Goal: Find specific page/section: Find specific page/section

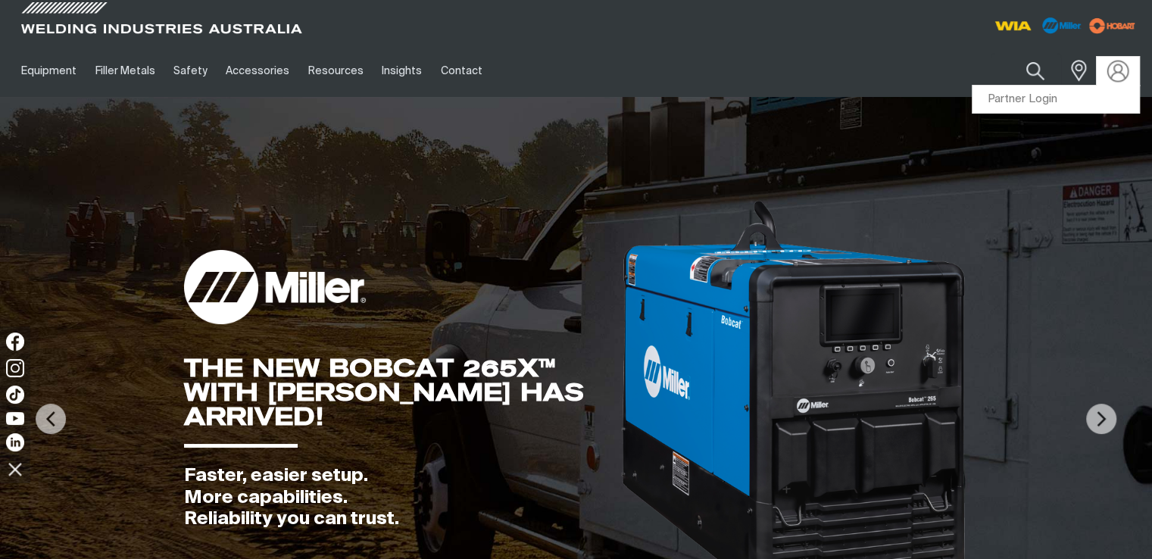
click at [1121, 76] on img at bounding box center [1118, 71] width 22 height 22
click at [1043, 99] on link "Partner Login" at bounding box center [1055, 100] width 167 height 28
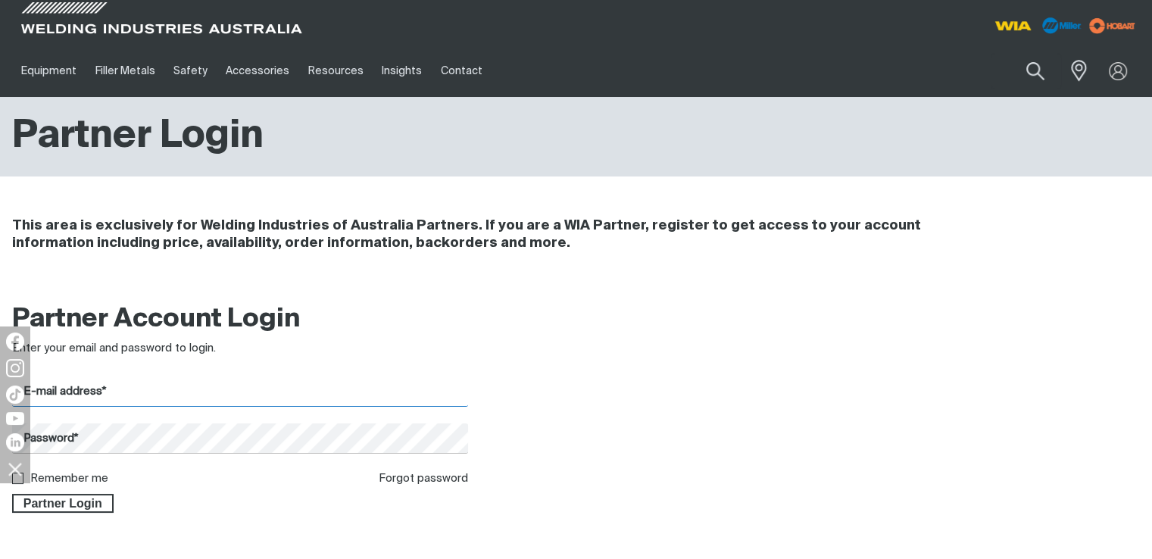
type input "[PERSON_NAME][EMAIL_ADDRESS][DOMAIN_NAME]"
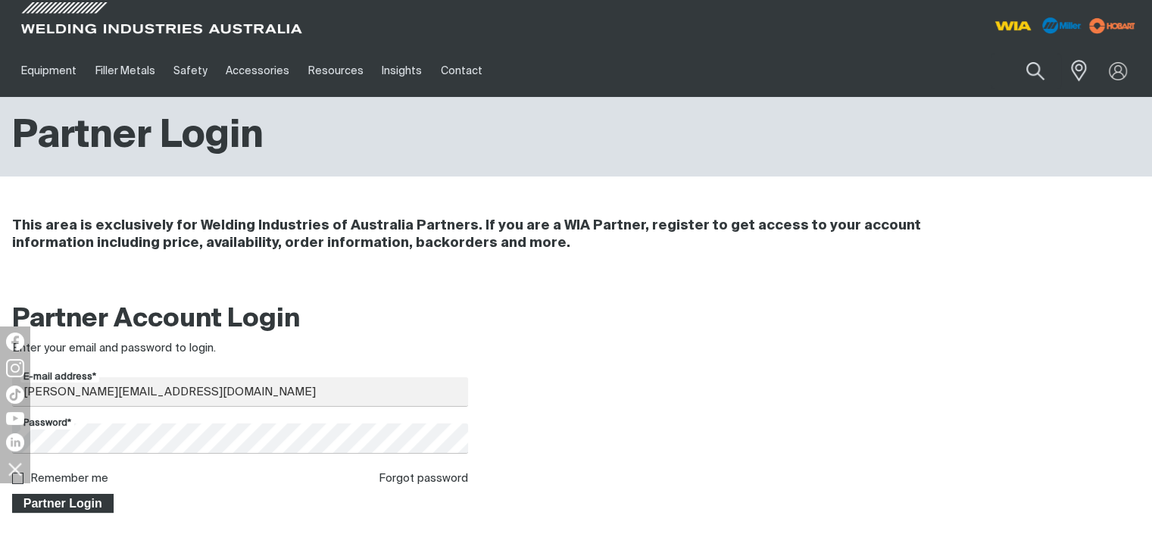
click at [96, 501] on span "Partner Login" at bounding box center [63, 504] width 98 height 20
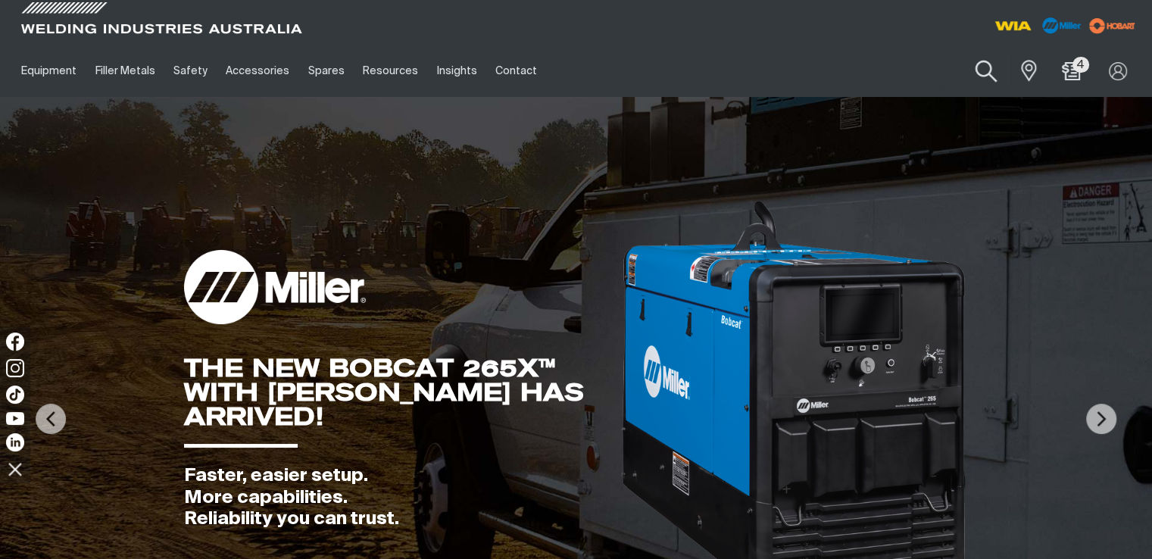
click at [975, 70] on button "Search products" at bounding box center [985, 71] width 61 height 43
click at [921, 65] on input "Search" at bounding box center [893, 71] width 233 height 34
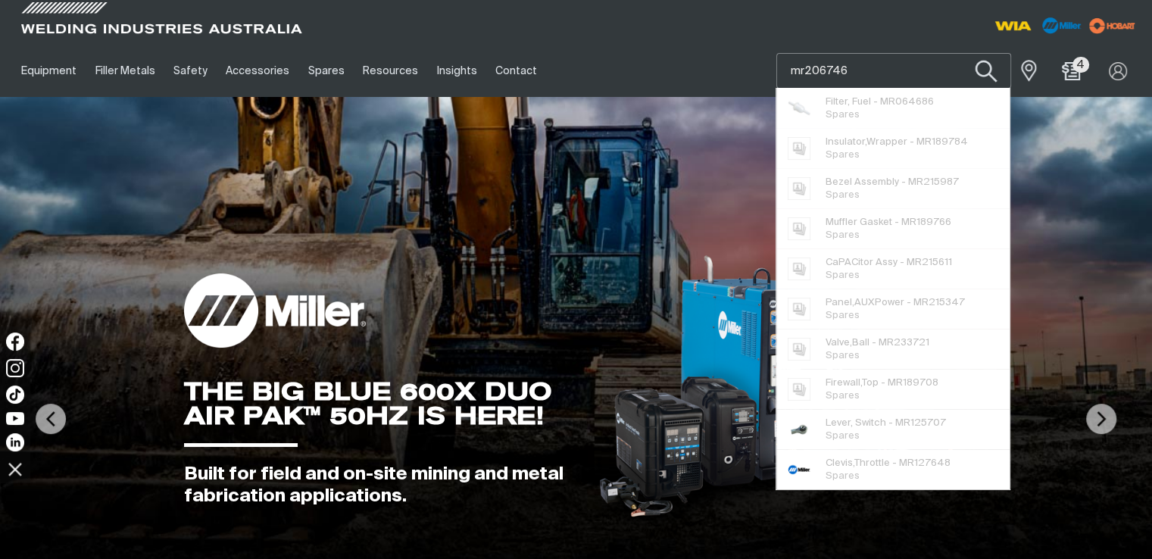
type input "mr206746"
click at [990, 76] on button "Search products" at bounding box center [985, 71] width 61 height 43
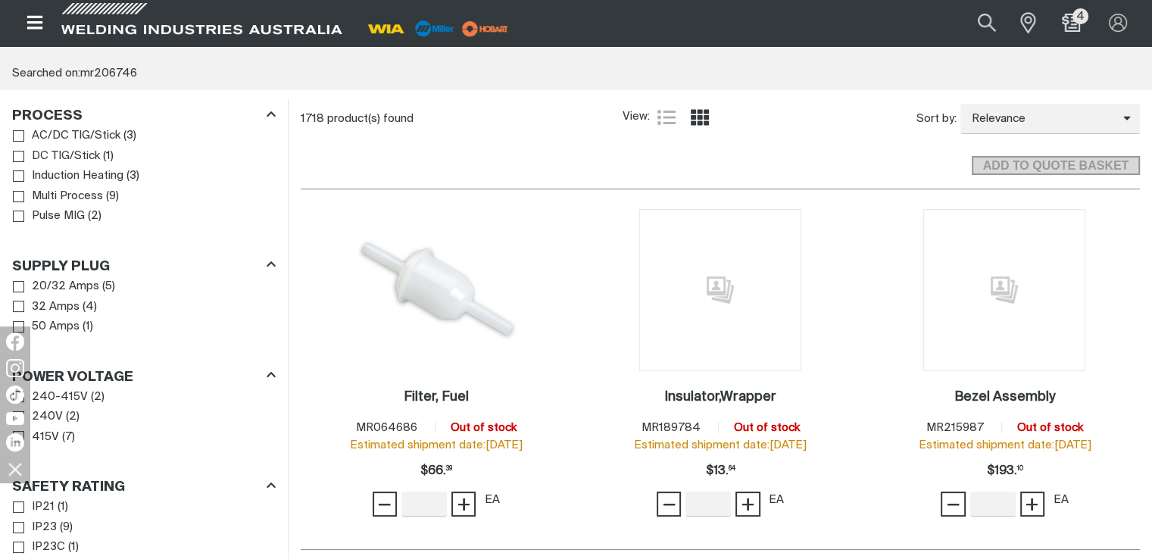
scroll to position [379, 0]
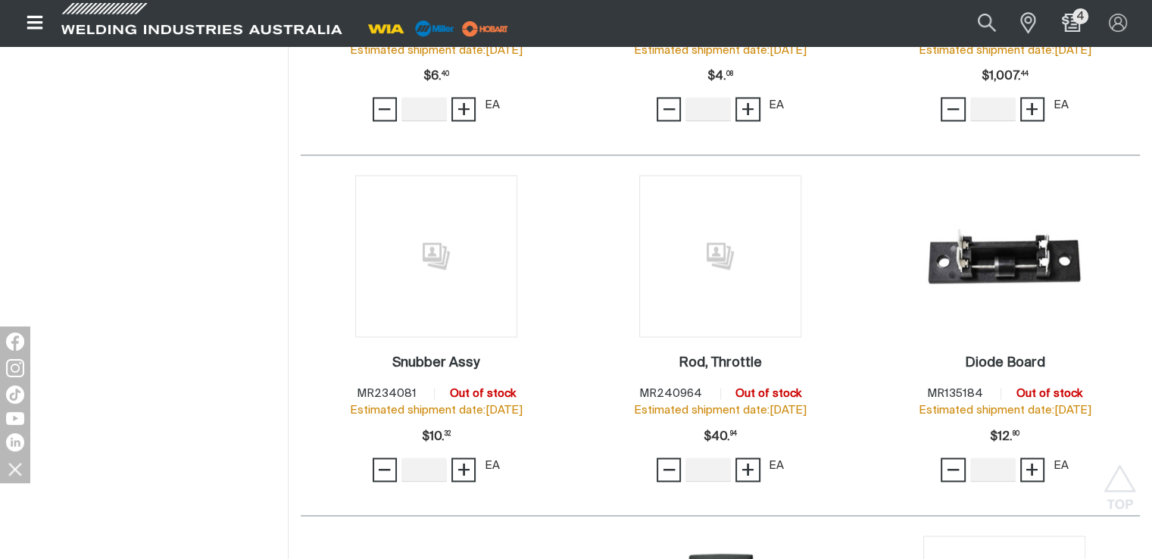
scroll to position [2499, 0]
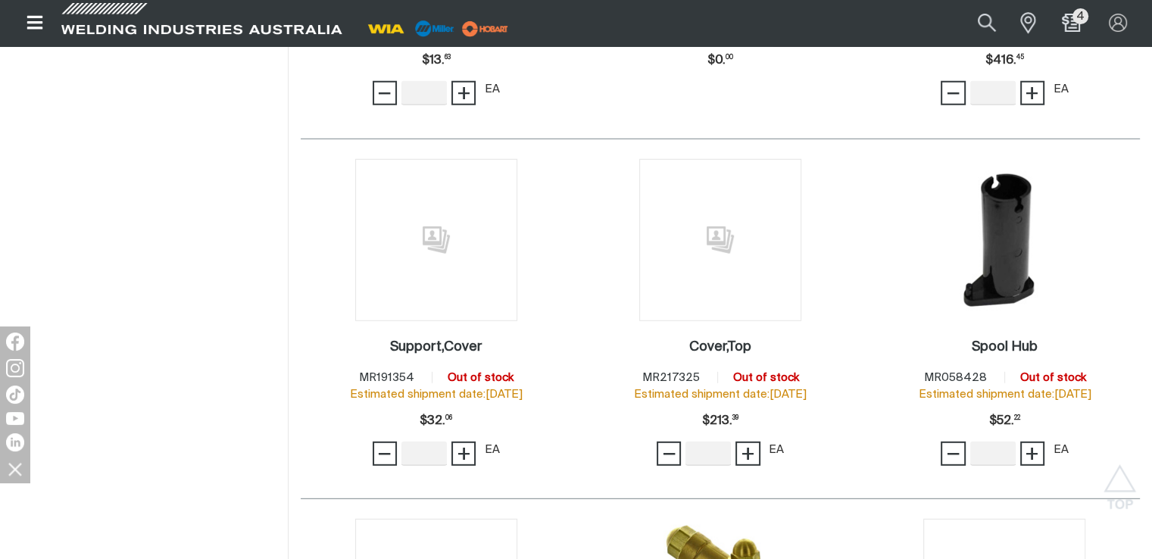
scroll to position [4467, 0]
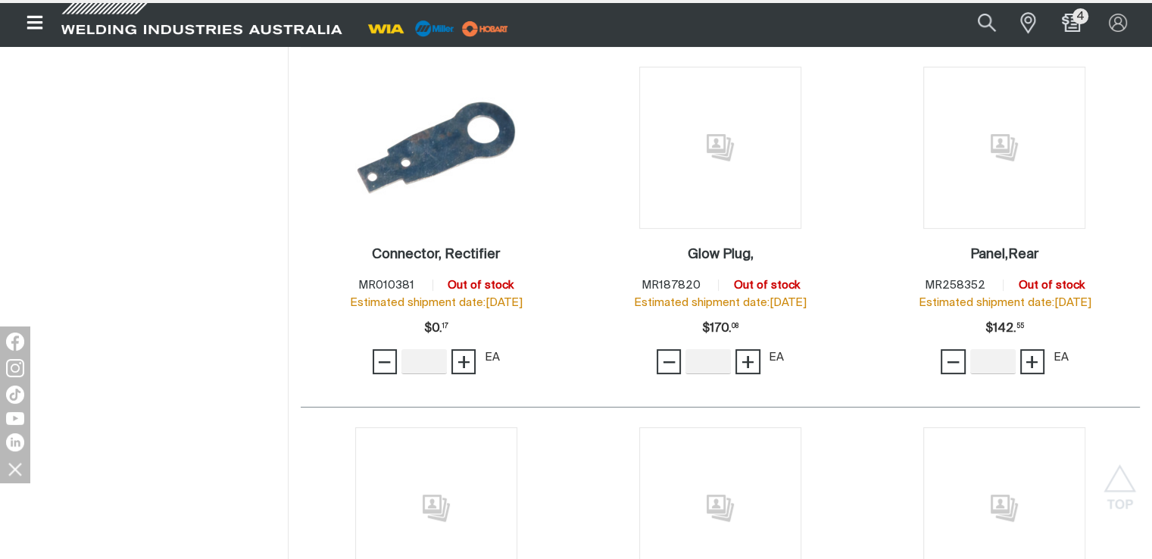
scroll to position [6360, 0]
